Goal: Transaction & Acquisition: Purchase product/service

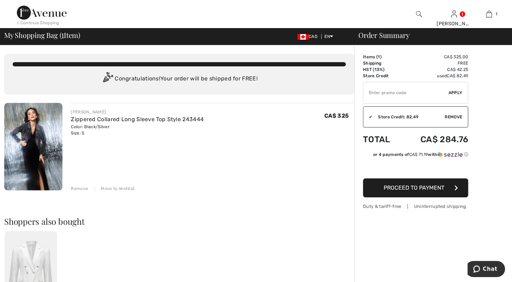
click at [409, 102] on input "TEXT" at bounding box center [405, 92] width 85 height 21
type input "SALESAVENUE"
click at [457, 96] on span "Apply" at bounding box center [456, 92] width 14 height 6
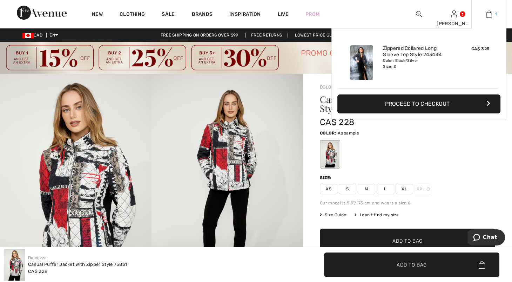
click at [486, 13] on img at bounding box center [489, 14] width 6 height 8
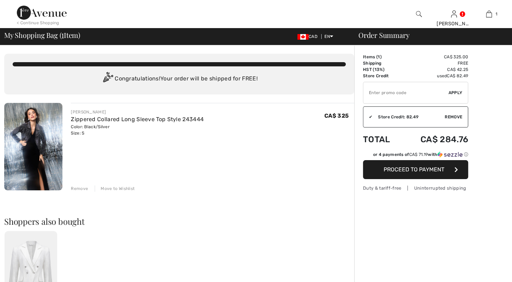
click at [424, 101] on input "TEXT" at bounding box center [405, 92] width 85 height 21
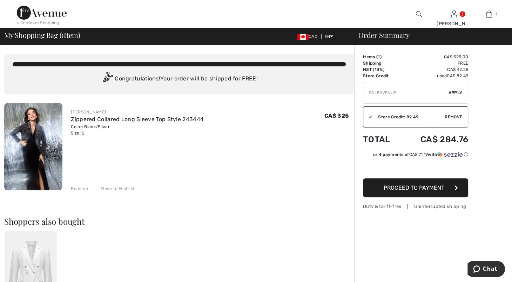
type input "SALEAVENUE"
click at [456, 96] on span "Apply" at bounding box center [456, 92] width 14 height 6
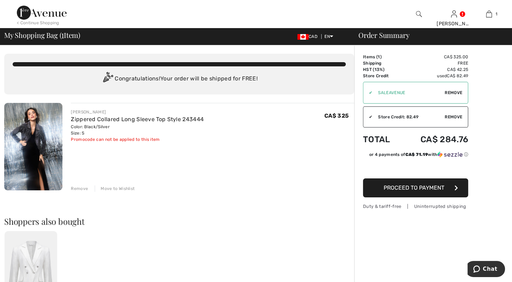
click at [452, 96] on span "Remove" at bounding box center [454, 92] width 18 height 6
